Goal: Navigation & Orientation: Find specific page/section

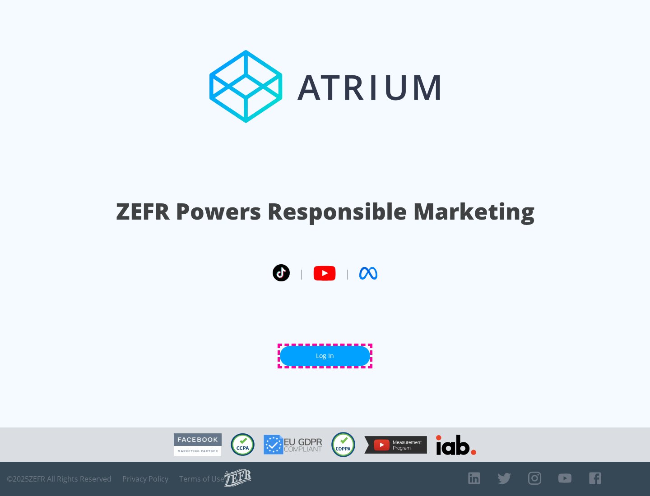
click at [325, 356] on link "Log In" at bounding box center [325, 356] width 90 height 20
